Goal: Task Accomplishment & Management: Manage account settings

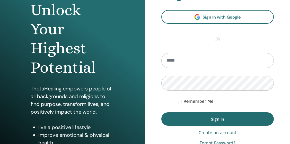
scroll to position [66, 0]
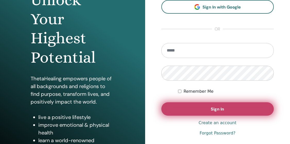
type input "**********"
click at [182, 114] on button "Sign In" at bounding box center [217, 108] width 113 height 13
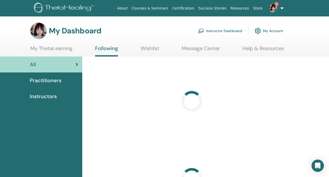
click at [232, 32] on link "Instructor Dashboard" at bounding box center [220, 30] width 44 height 11
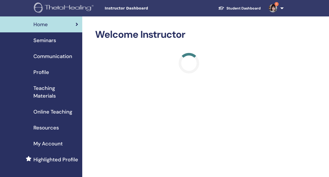
click at [41, 43] on span "Seminars" at bounding box center [44, 40] width 23 height 8
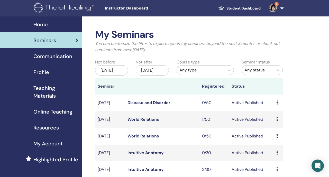
click at [278, 9] on span "1" at bounding box center [273, 8] width 12 height 4
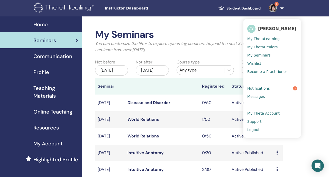
click at [257, 126] on link "Logout" at bounding box center [272, 130] width 50 height 8
click at [258, 129] on span "Logout" at bounding box center [253, 129] width 12 height 5
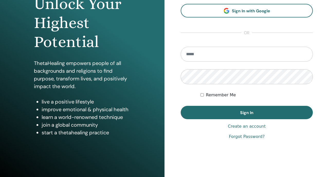
scroll to position [63, 0]
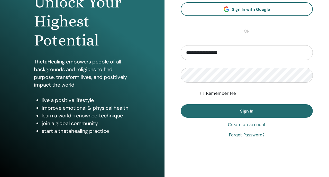
click at [201, 55] on input "**********" at bounding box center [247, 52] width 132 height 15
type input "**********"
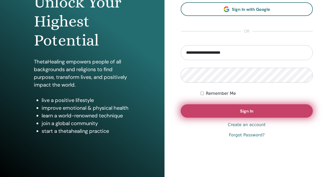
click at [212, 107] on button "Sign In" at bounding box center [247, 110] width 132 height 13
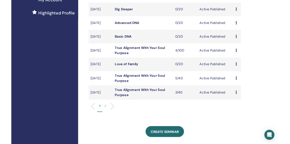
scroll to position [143, 0]
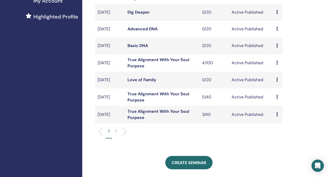
click at [152, 102] on link "True Alignment With Your Soul Purpose" at bounding box center [158, 97] width 62 height 12
click at [151, 121] on td "True Alignment With Your Soul Purpose" at bounding box center [162, 114] width 75 height 17
click at [151, 118] on link "True Alignment With Your Soul Purpose" at bounding box center [158, 115] width 62 height 12
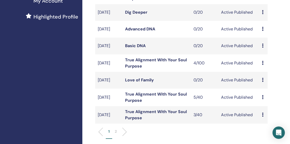
click at [146, 102] on link "True Alignment With Your Soul Purpose" at bounding box center [156, 97] width 62 height 12
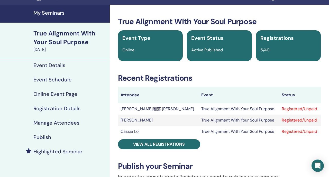
scroll to position [14, 0]
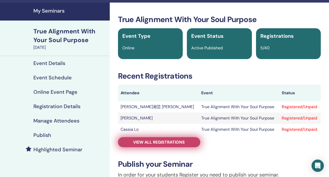
click at [158, 143] on span "View all registrations" at bounding box center [159, 142] width 52 height 5
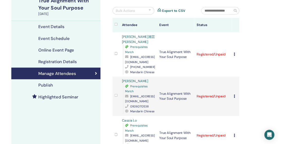
scroll to position [48, 0]
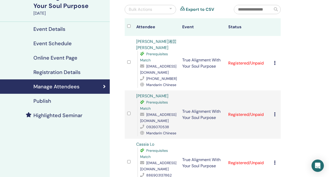
click at [152, 163] on span "acd6324@gmail.com" at bounding box center [158, 166] width 36 height 11
copy span "acd6324@gmail.com"
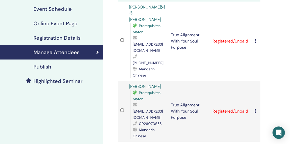
scroll to position [82, 0]
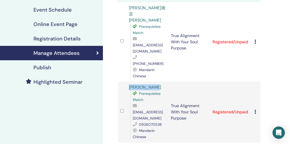
drag, startPoint x: 160, startPoint y: 60, endPoint x: 123, endPoint y: 60, distance: 37.0
click at [123, 81] on tr "KaiYin Chang Prerequisites Match kally1103@gmail.com 0926070538 Mandarin Chines…" at bounding box center [189, 111] width 142 height 61
copy tr "KaiYin Chang"
click at [155, 109] on span "kally1103@gmail.com" at bounding box center [148, 114] width 30 height 11
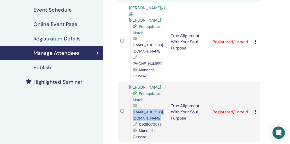
click at [155, 109] on span "kally1103@gmail.com" at bounding box center [148, 114] width 30 height 11
copy span "kally1103@gmail.com"
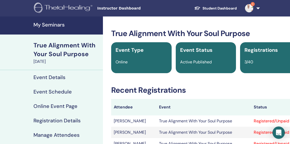
scroll to position [44, 0]
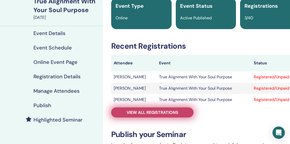
click at [143, 113] on span "View all registrations" at bounding box center [152, 111] width 52 height 5
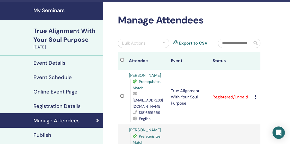
scroll to position [14, 0]
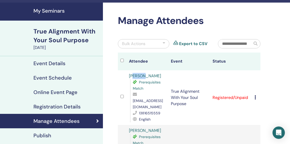
drag, startPoint x: 143, startPoint y: 75, endPoint x: 133, endPoint y: 75, distance: 10.5
click at [133, 75] on div "Ying Yu Prerequisites Match 151709978@qq.com 13816515559 English" at bounding box center [147, 97] width 37 height 49
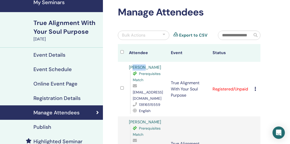
scroll to position [55, 0]
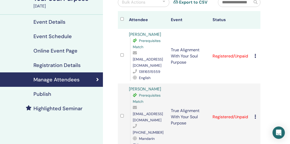
click at [145, 111] on span "[EMAIL_ADDRESS][DOMAIN_NAME]" at bounding box center [148, 116] width 30 height 11
copy span "[EMAIL_ADDRESS][DOMAIN_NAME]"
click at [150, 57] on span "151709978@qq.com" at bounding box center [148, 62] width 30 height 11
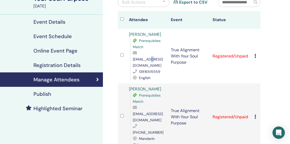
click at [150, 57] on span "151709978@qq.com" at bounding box center [148, 62] width 30 height 11
copy span "151709978@qq.com"
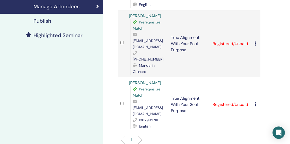
scroll to position [129, 0]
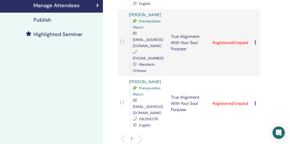
click at [144, 79] on link "Pan Kaiyun" at bounding box center [145, 81] width 32 height 5
drag, startPoint x: 153, startPoint y: 67, endPoint x: 123, endPoint y: 67, distance: 30.6
click at [123, 76] on tr "Pan Kaiyun Prerequisites Match panzilu@qq.com 13829927111 English True Alignmen…" at bounding box center [189, 103] width 142 height 54
copy tr "Pan Kaiyun"
click at [144, 104] on span "panzilu@qq.com" at bounding box center [148, 109] width 30 height 11
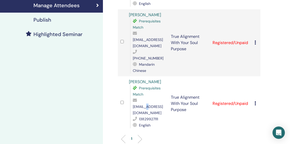
click at [144, 104] on span "panzilu@qq.com" at bounding box center [148, 109] width 30 height 11
copy span "panzilu@qq.com"
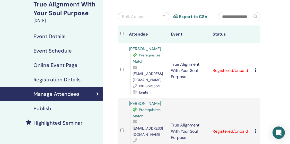
scroll to position [38, 0]
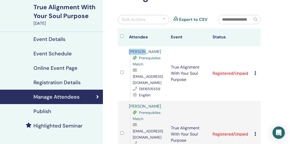
drag, startPoint x: 151, startPoint y: 50, endPoint x: 122, endPoint y: 50, distance: 28.8
click at [122, 50] on tr "Ying Yu Prerequisites Match 151709978@qq.com 13816515559 English True Alignment…" at bounding box center [189, 73] width 142 height 54
copy tr "Ying Yu"
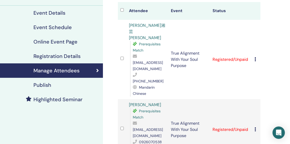
scroll to position [64, 0]
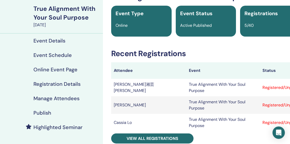
scroll to position [38, 0]
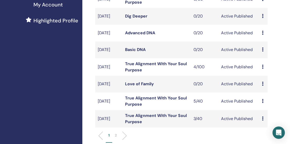
scroll to position [149, 0]
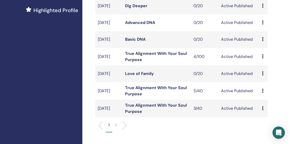
click at [139, 113] on link "True Alignment With Your Soul Purpose" at bounding box center [156, 108] width 62 height 12
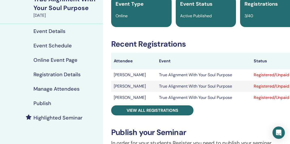
scroll to position [46, 0]
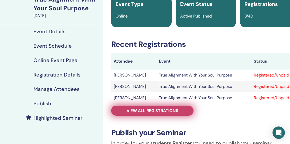
click at [129, 114] on link "View all registrations" at bounding box center [152, 110] width 82 height 10
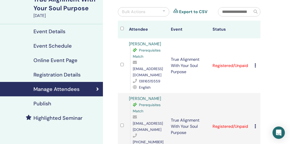
click at [141, 69] on span "[EMAIL_ADDRESS][DOMAIN_NAME]" at bounding box center [148, 71] width 30 height 11
copy span "[EMAIL_ADDRESS][DOMAIN_NAME]"
